Goal: Task Accomplishment & Management: Use online tool/utility

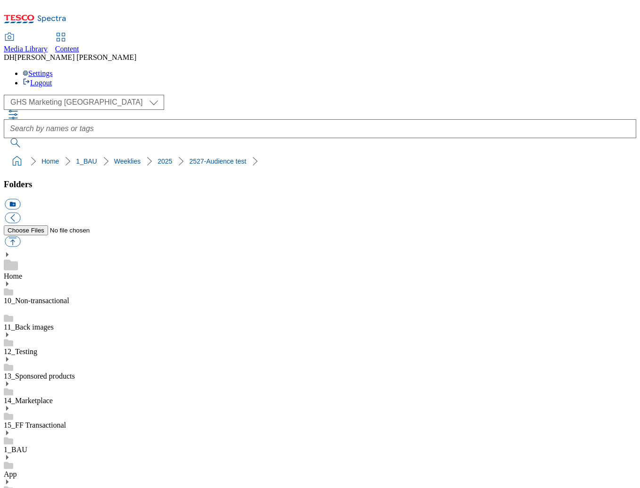
select select "flare-ghs-mktg"
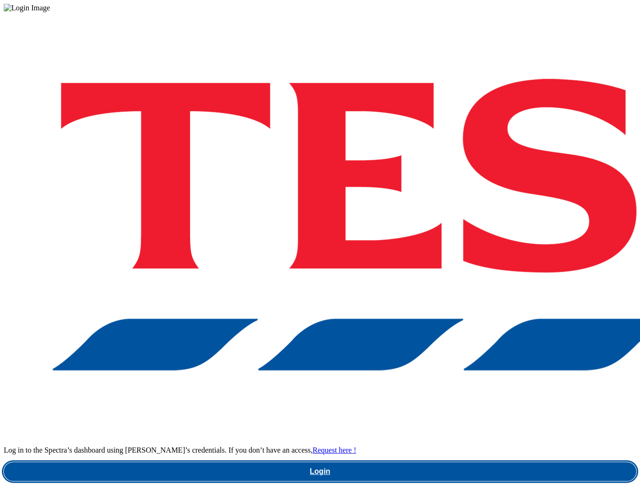
click at [483, 462] on link "Login" at bounding box center [320, 471] width 632 height 19
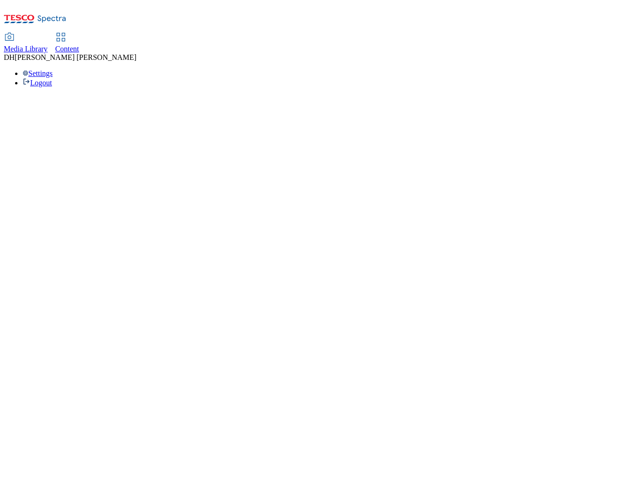
select select "flare-ghs-mktg"
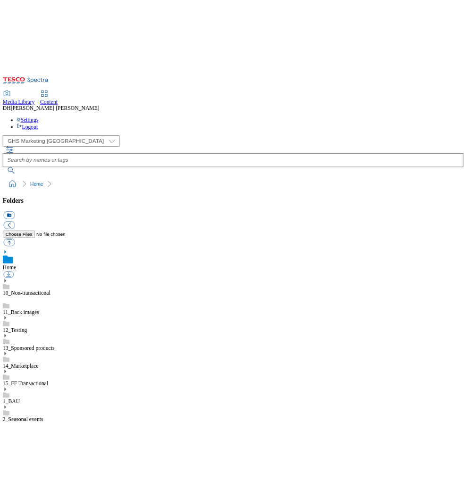
scroll to position [1, 0]
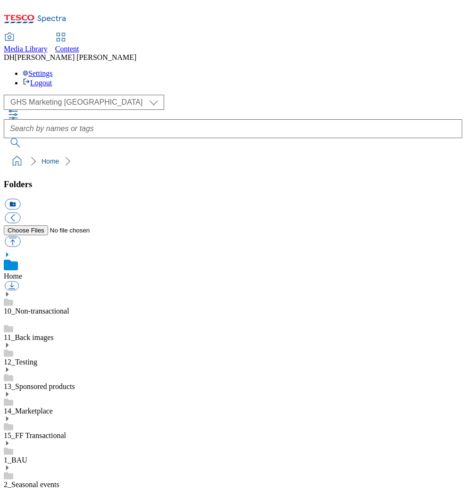
scroll to position [0, 0]
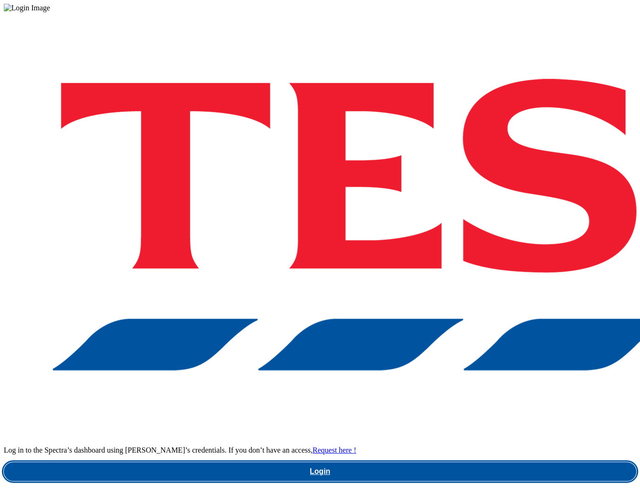
click at [460, 462] on link "Login" at bounding box center [320, 471] width 632 height 19
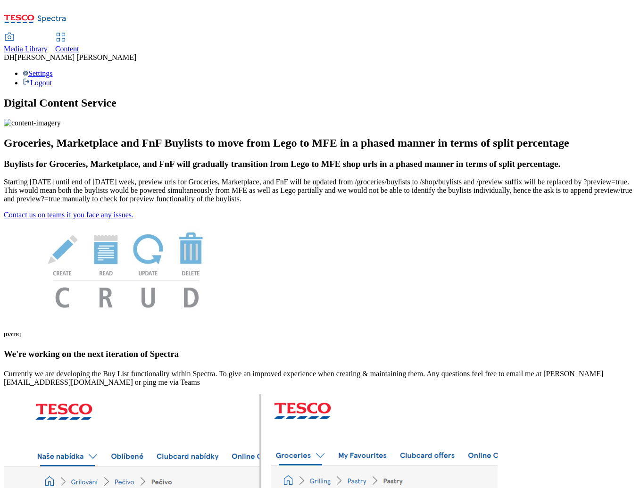
click at [79, 45] on span "Content" at bounding box center [67, 49] width 24 height 8
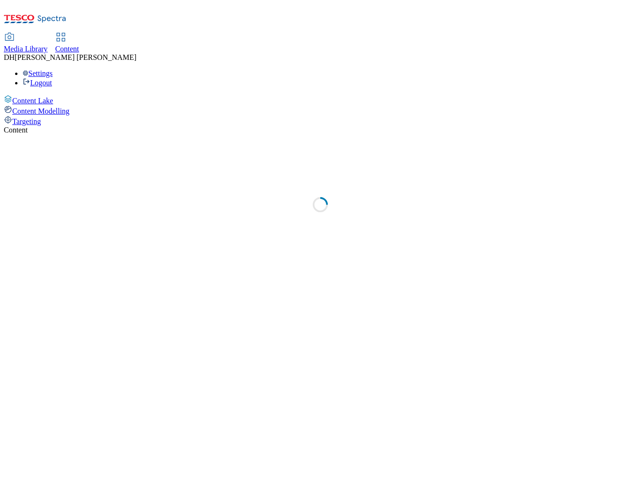
select select "group-comms"
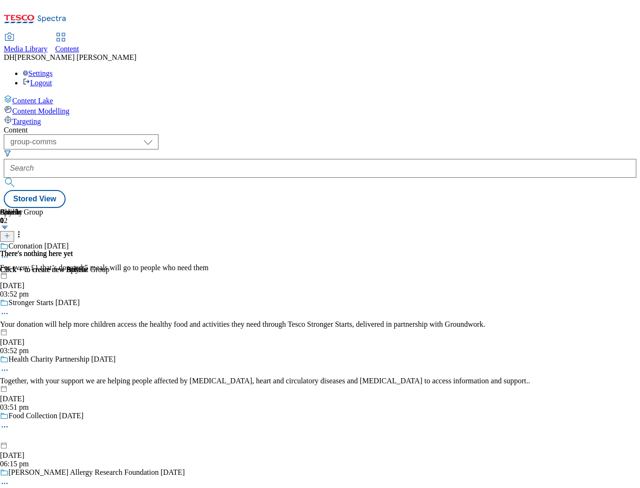
click at [41, 117] on span "Targeting" at bounding box center [26, 121] width 29 height 8
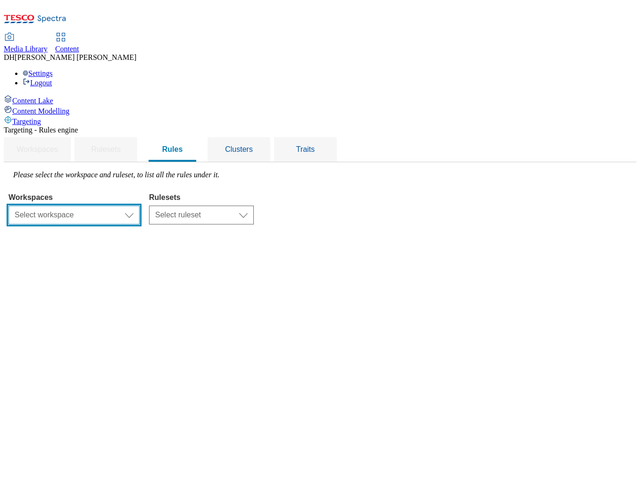
click at [140, 206] on select "Select workspace Content" at bounding box center [73, 215] width 131 height 19
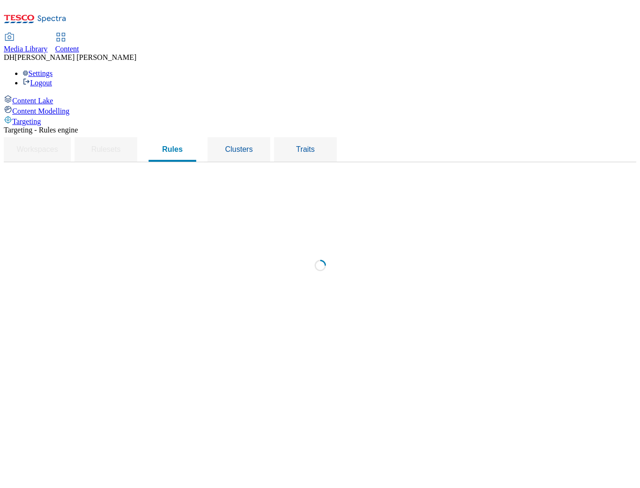
select select "f510054f-adaa-4692-b570-80fa3897127a"
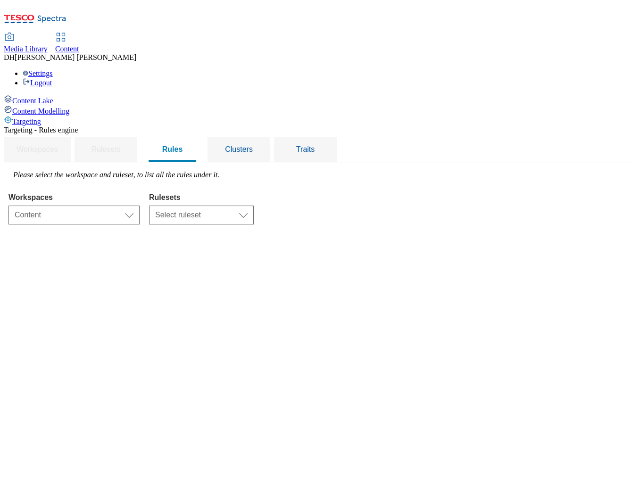
select select "7f9e739d-6abb-424f-b94f-4b375a3fe6e0"
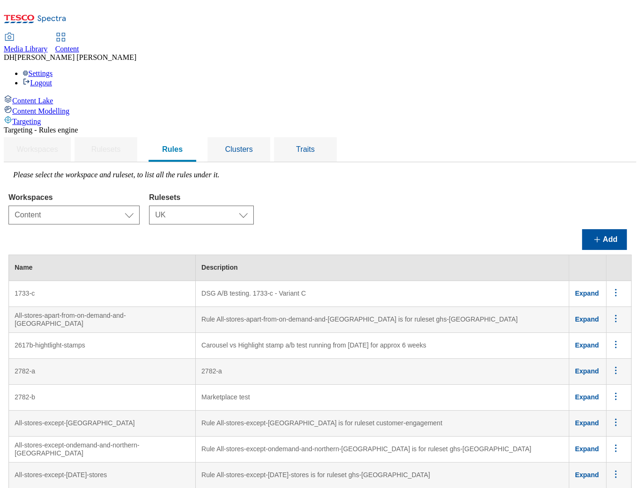
scroll to position [267, 0]
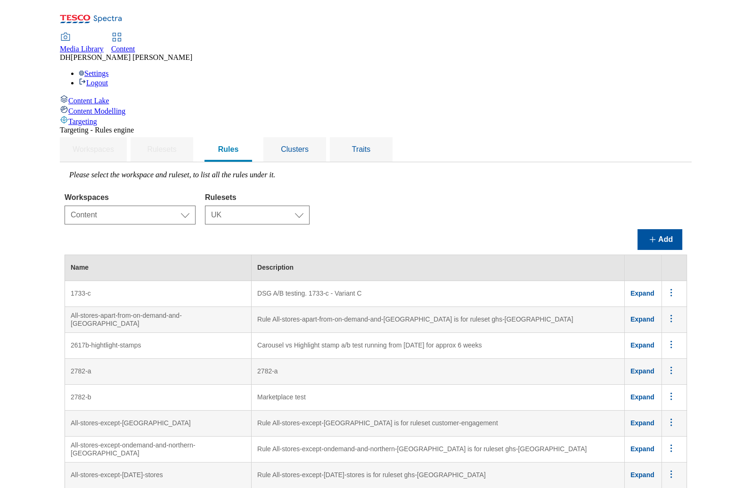
scroll to position [4429, 0]
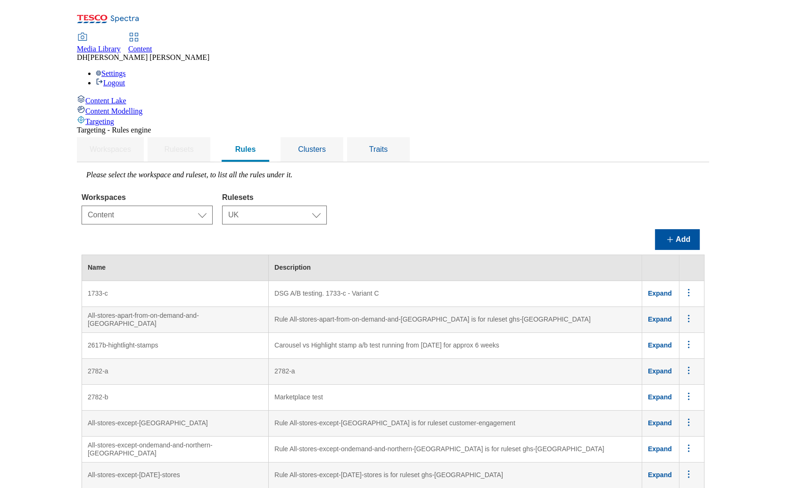
scroll to position [4404, 0]
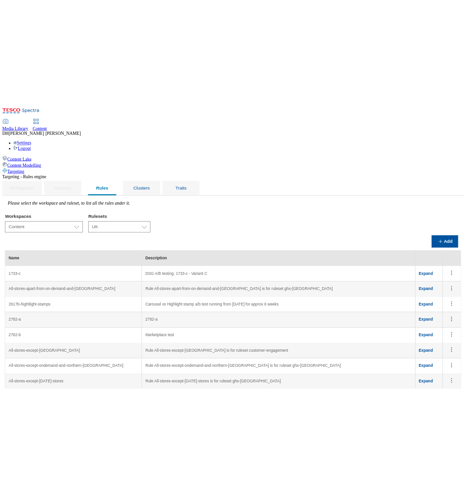
scroll to position [0, 0]
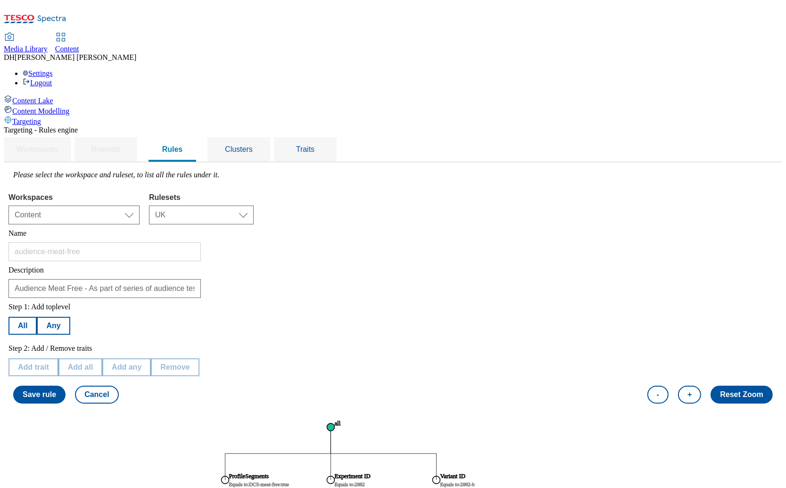
click at [289, 482] on tspan "Equals to : DCS-meat-free:true" at bounding box center [259, 484] width 60 height 5
click at [58, 358] on button "Edit trait" at bounding box center [33, 367] width 50 height 18
select select "profileSegments"
select select "equals"
select select "dbfef853-8f3f-45e8-accf-28a7ff74ae1e:true"
